Goal: Task Accomplishment & Management: Use online tool/utility

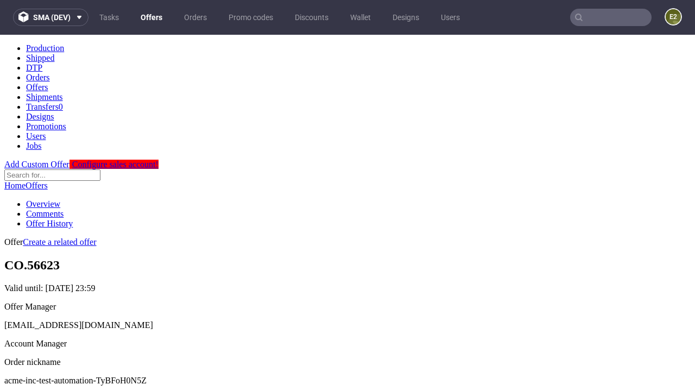
scroll to position [107, 0]
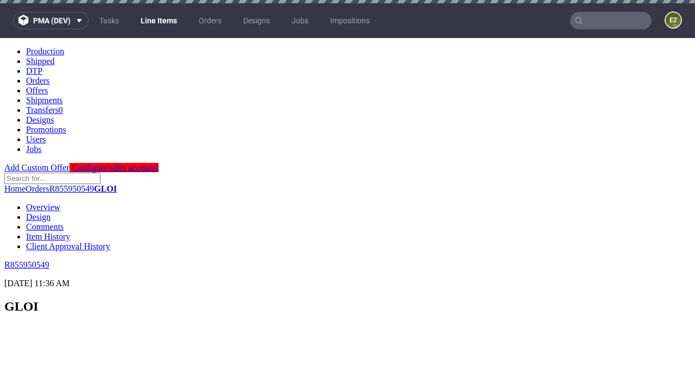
scroll to position [1621, 0]
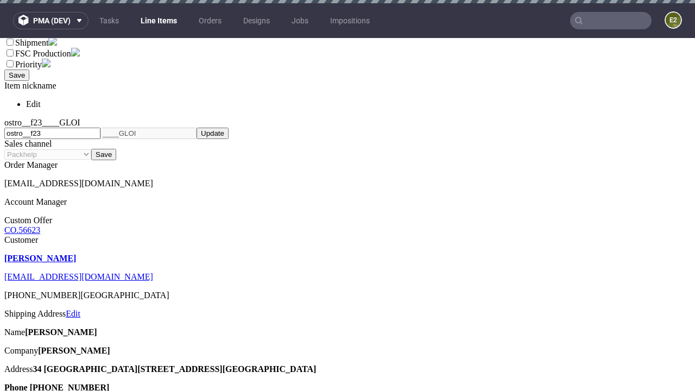
select select "accepted"
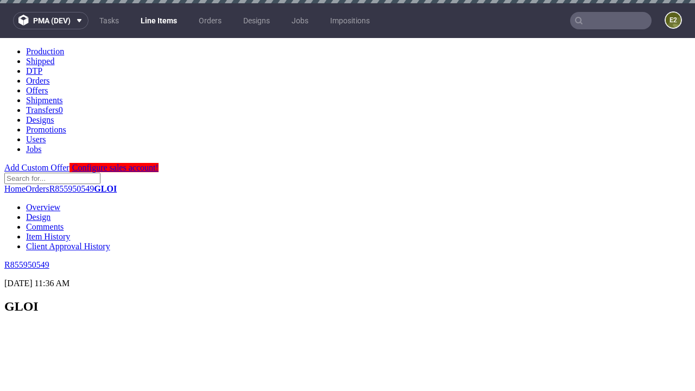
scroll to position [1490, 0]
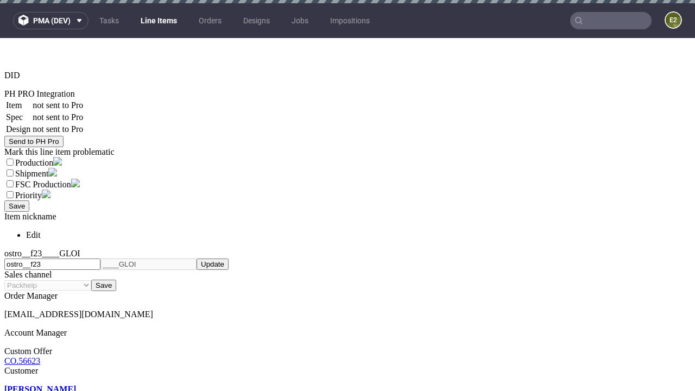
select select "received"
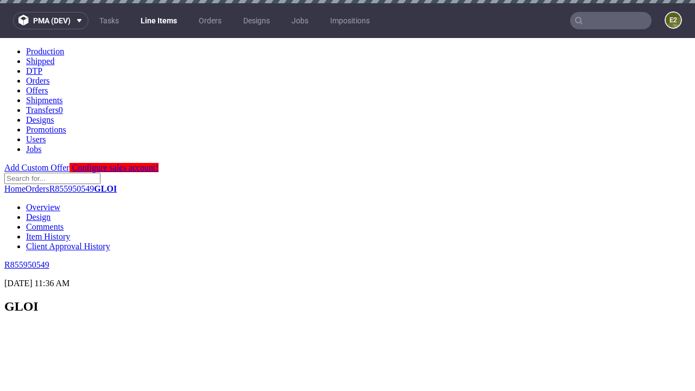
scroll to position [1621, 0]
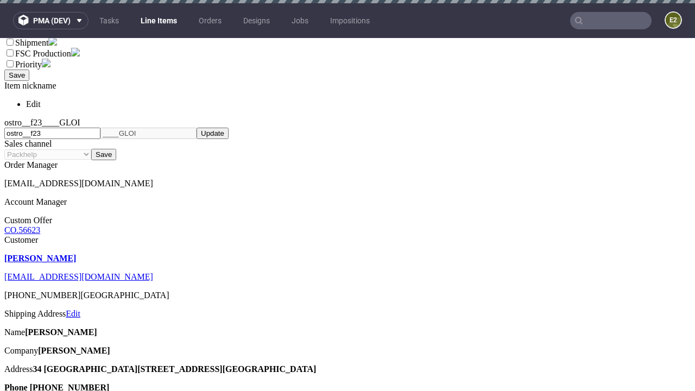
select select "accepted_dtp_issue_reprint"
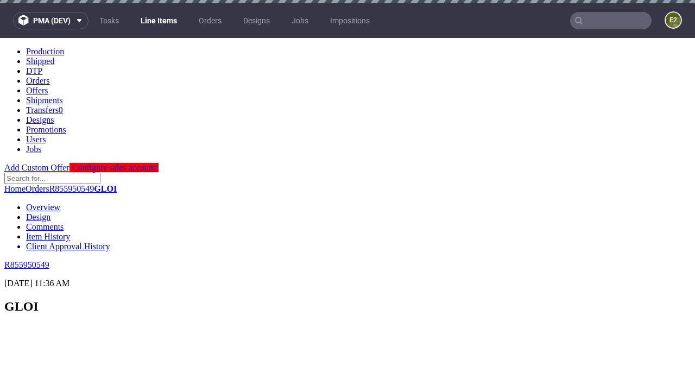
scroll to position [1662, 0]
